Goal: Task Accomplishment & Management: Complete application form

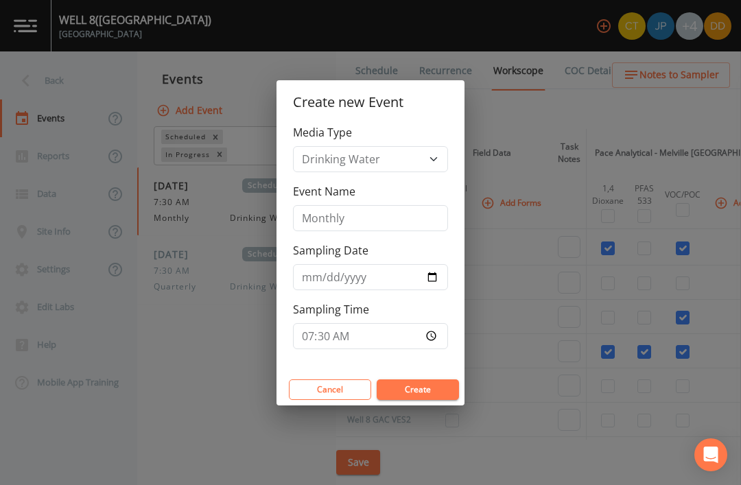
scroll to position [46, 0]
click at [419, 215] on input "Monthly" at bounding box center [370, 218] width 155 height 26
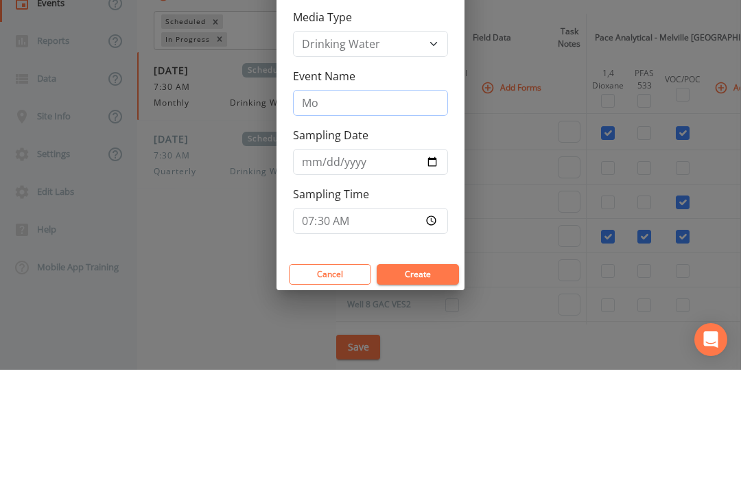
type input "M"
type input "Special"
click at [442, 264] on input "[DATE]" at bounding box center [370, 277] width 155 height 26
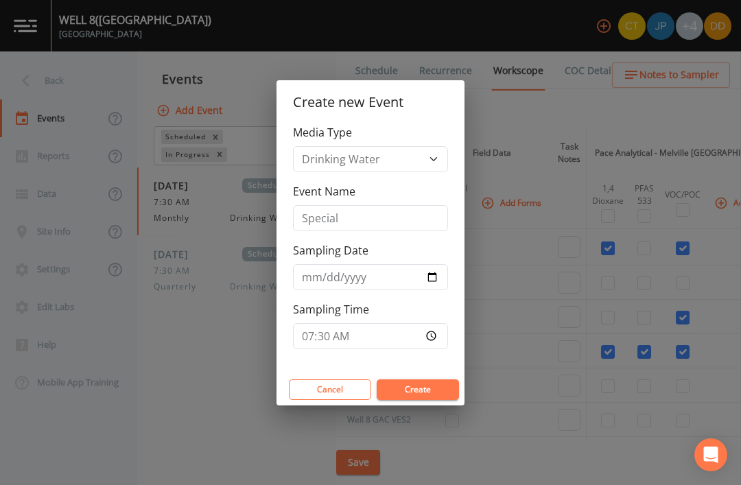
click at [446, 386] on button "Create" at bounding box center [418, 389] width 82 height 21
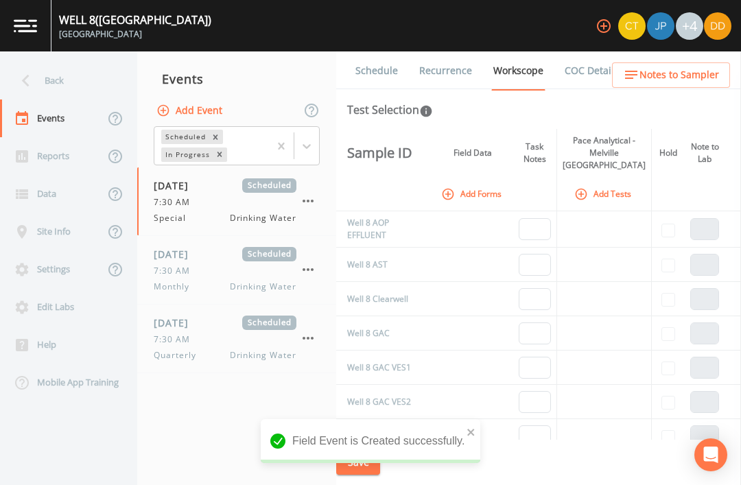
click at [204, 196] on div "7:30 AM" at bounding box center [225, 202] width 143 height 12
click at [451, 187] on icon "button" at bounding box center [448, 194] width 14 height 14
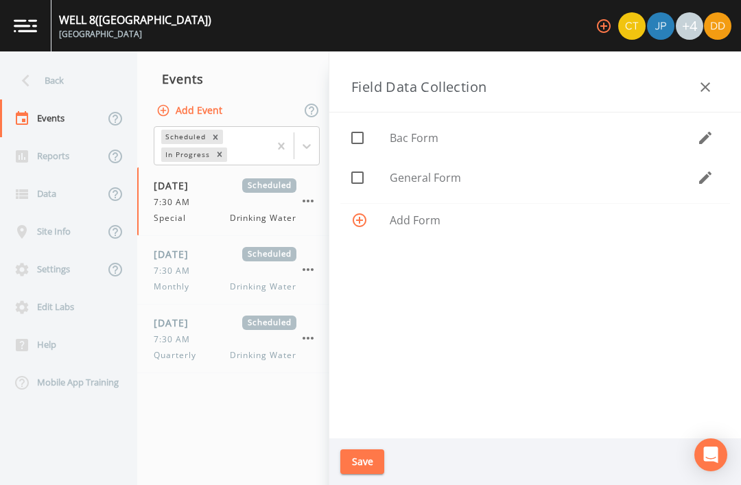
click at [448, 179] on span "General Form" at bounding box center [543, 177] width 307 height 16
checkbox input "true"
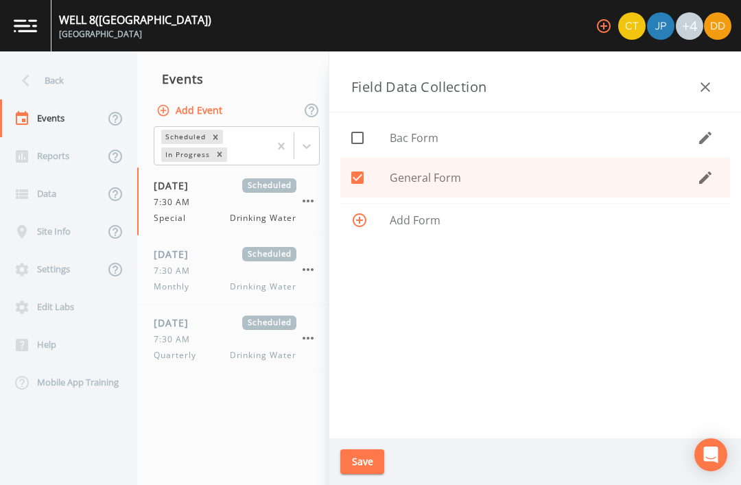
click at [366, 457] on button "Save" at bounding box center [362, 461] width 44 height 25
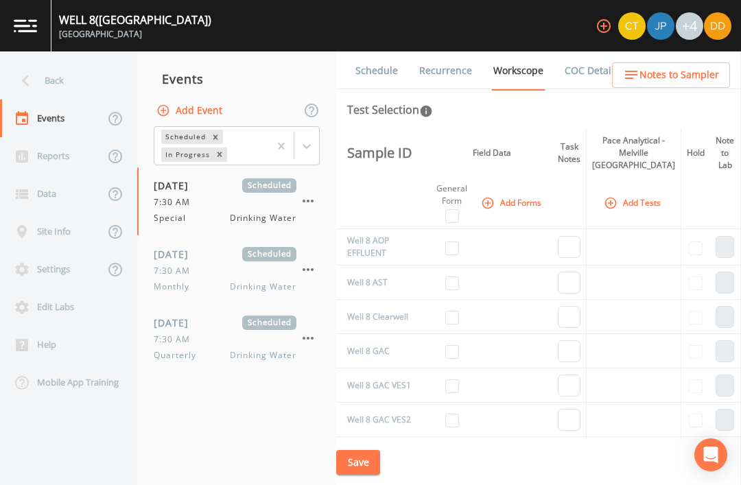
click at [636, 191] on button "Add Tests" at bounding box center [633, 202] width 65 height 23
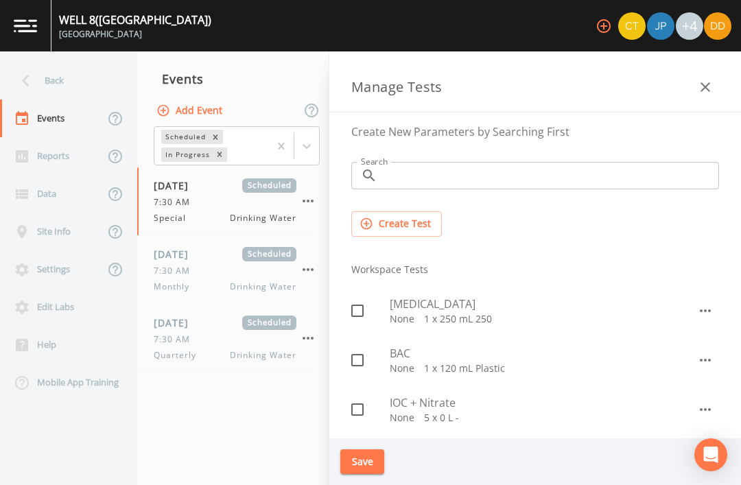
click at [605, 303] on span "[MEDICAL_DATA]" at bounding box center [543, 304] width 307 height 16
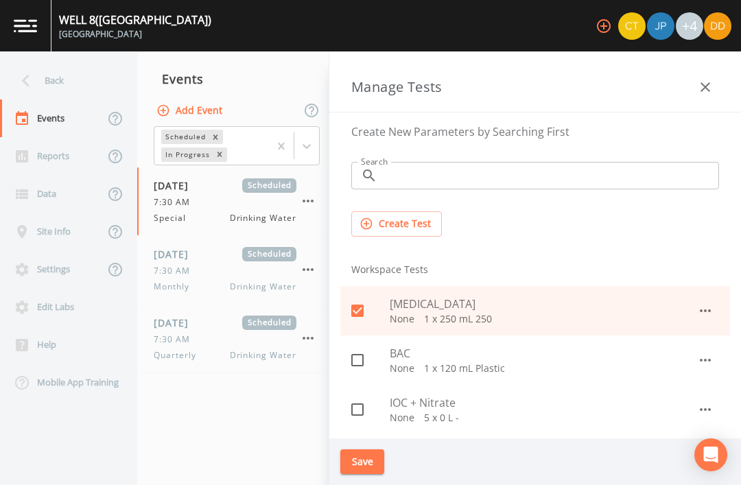
checkbox input "true"
click at [370, 462] on button "Save" at bounding box center [362, 461] width 44 height 25
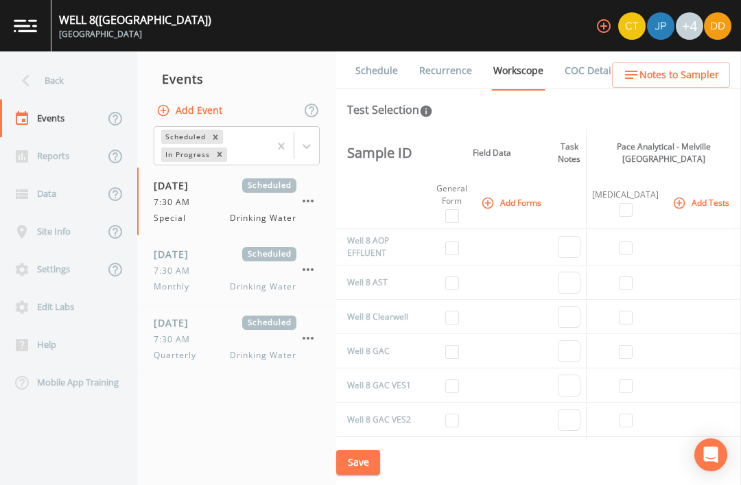
click at [459, 209] on input "checkbox" at bounding box center [452, 216] width 14 height 14
checkbox input "true"
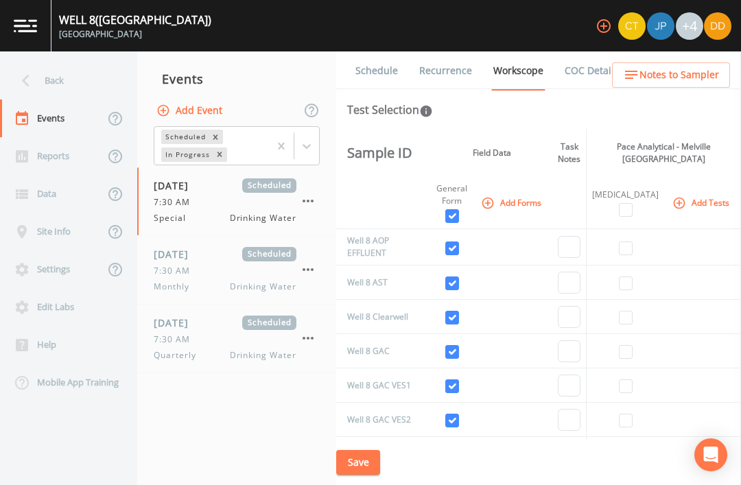
checkbox input "true"
click at [459, 209] on input "checkbox" at bounding box center [452, 216] width 14 height 14
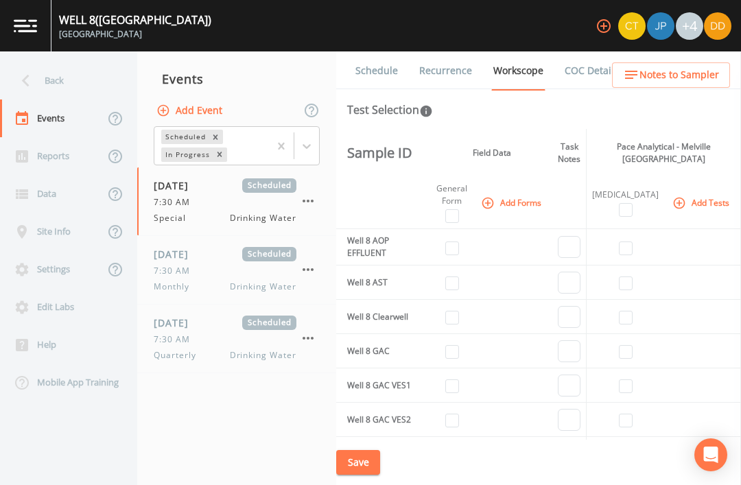
checkbox input "false"
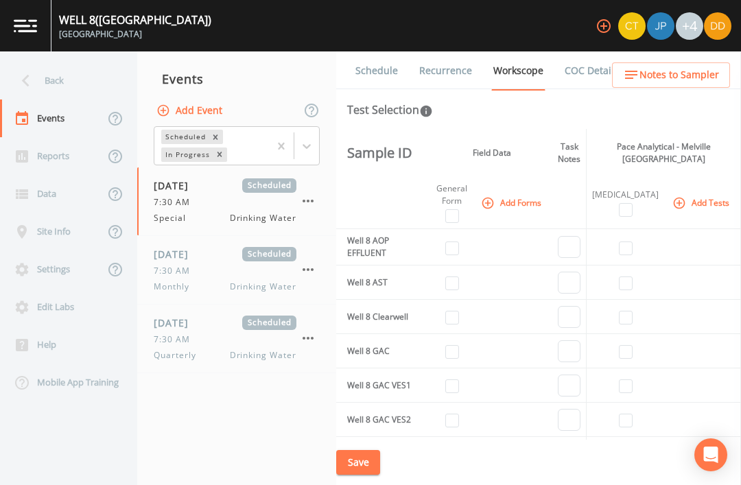
checkbox input "false"
click at [456, 448] on input "checkbox" at bounding box center [452, 455] width 14 height 14
checkbox input "true"
click at [622, 448] on input "checkbox" at bounding box center [626, 455] width 14 height 14
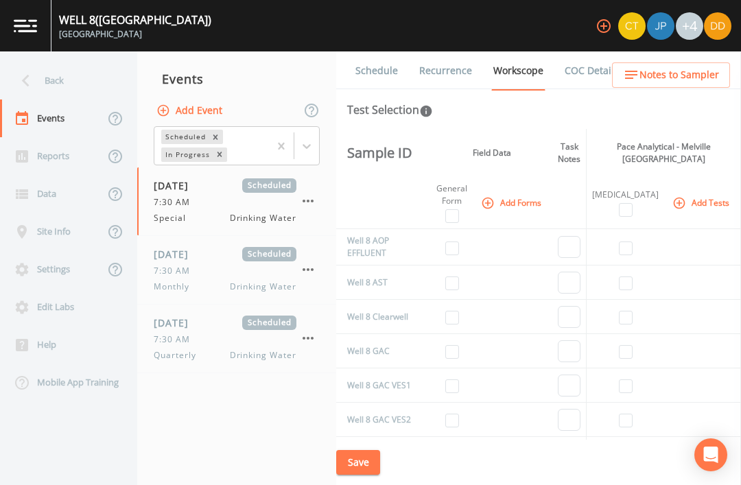
checkbox input "true"
click at [364, 460] on button "Save" at bounding box center [358, 462] width 44 height 25
click at [47, 73] on div "Back" at bounding box center [61, 81] width 123 height 38
